Goal: Task Accomplishment & Management: Manage account settings

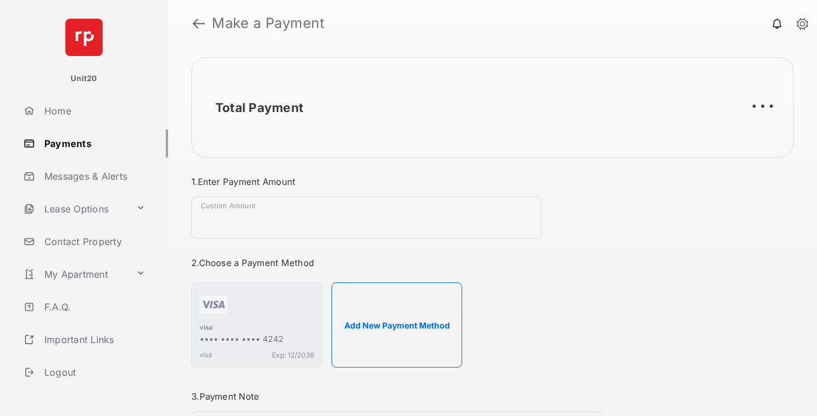
click at [91, 143] on link "Payments" at bounding box center [93, 144] width 149 height 28
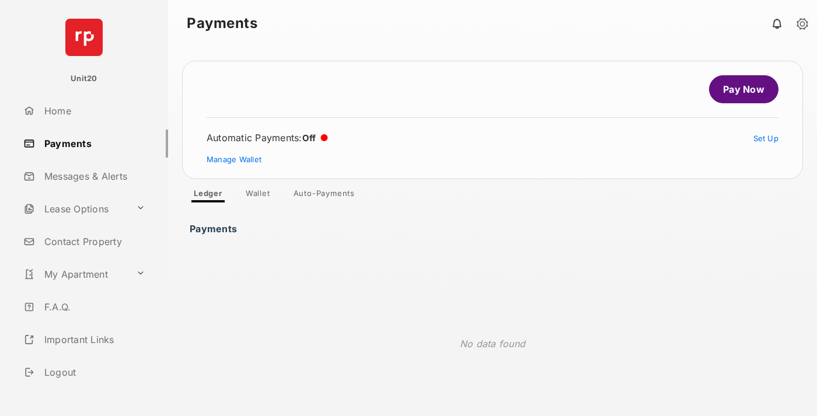
click at [325, 196] on link "Auto-Payments" at bounding box center [324, 196] width 80 height 14
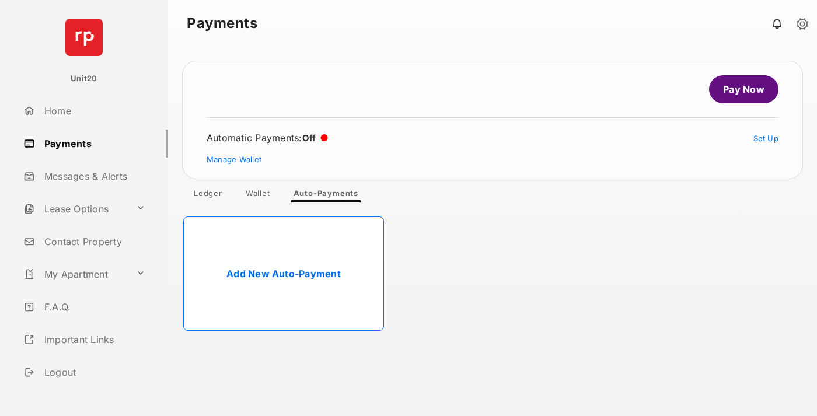
click at [284, 274] on link "Add New Auto-Payment" at bounding box center [283, 274] width 201 height 114
